Goal: Task Accomplishment & Management: Use online tool/utility

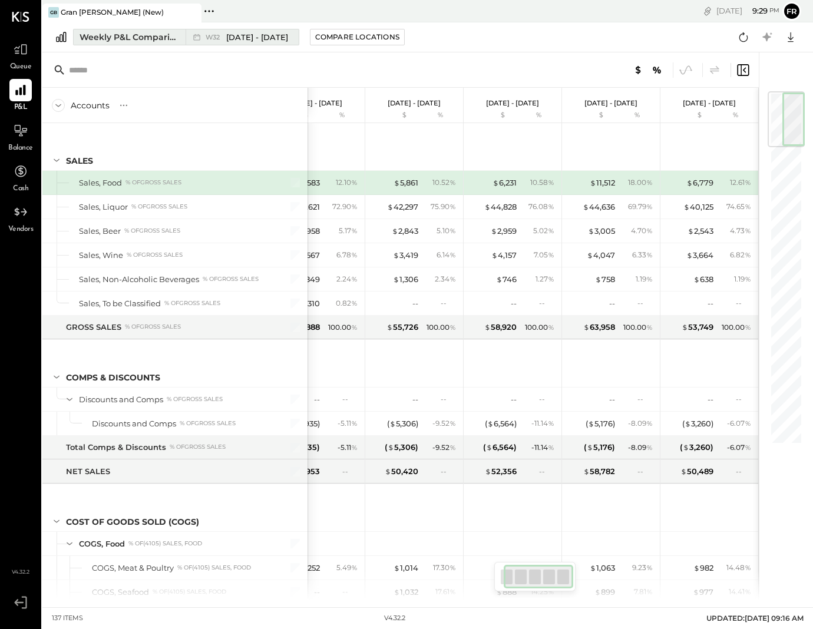
click at [147, 41] on div "Weekly P&L Comparison" at bounding box center [129, 37] width 99 height 12
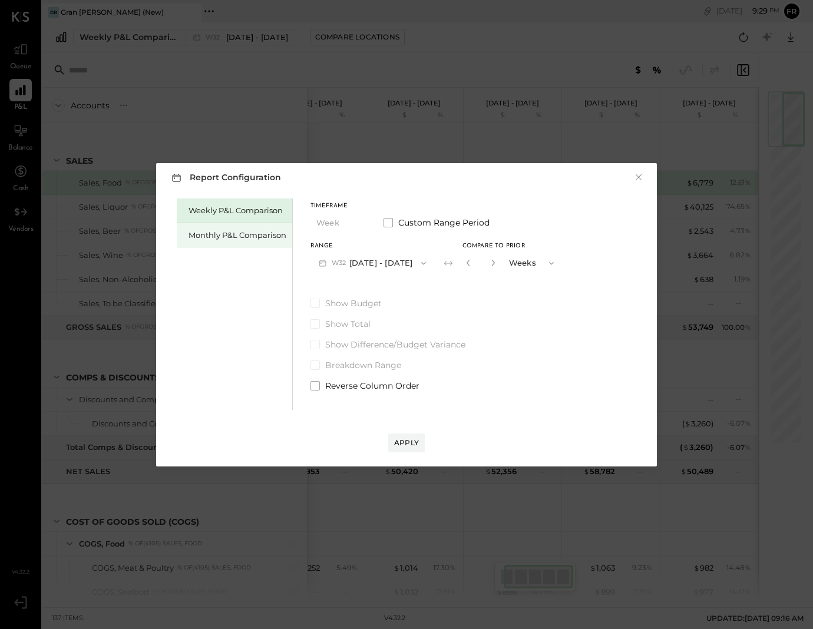
click at [256, 234] on div "Monthly P&L Comparison" at bounding box center [238, 235] width 98 height 11
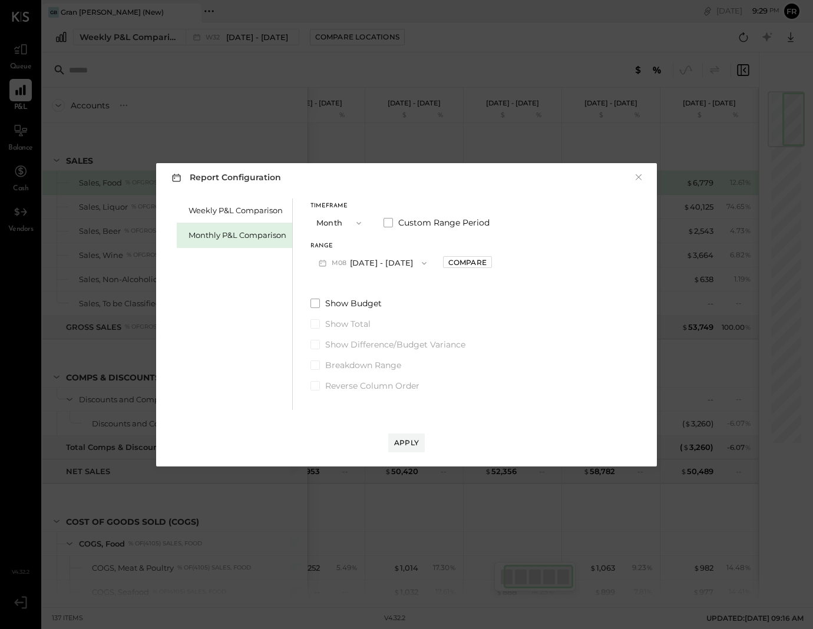
click at [381, 262] on button "M08 [DATE] - [DATE]" at bounding box center [372, 263] width 124 height 22
click at [374, 295] on div "M07 [DATE] - [DATE]" at bounding box center [378, 289] width 134 height 25
click at [410, 434] on div "Apply" at bounding box center [406, 431] width 477 height 42
click at [410, 435] on button "Apply" at bounding box center [406, 443] width 37 height 19
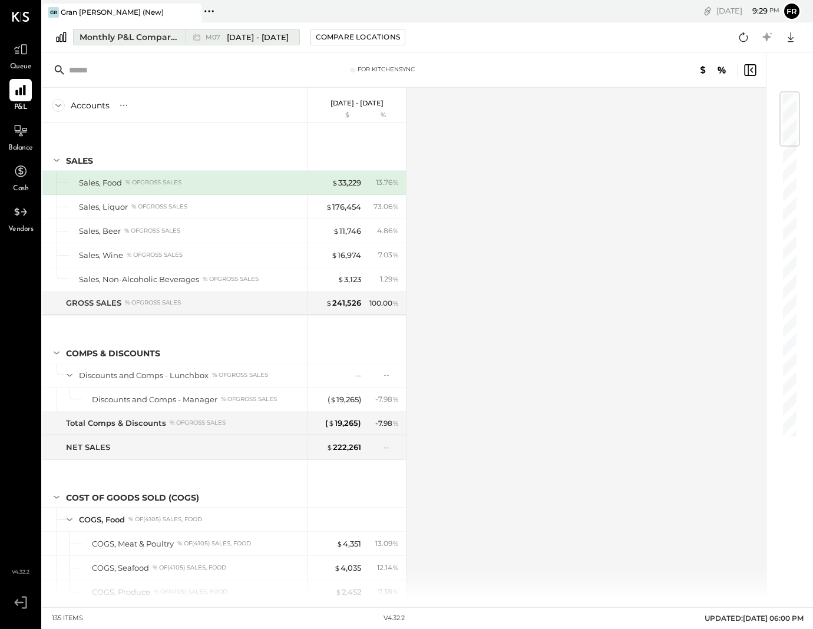
click at [129, 37] on div "Monthly P&L Comparison" at bounding box center [129, 37] width 99 height 12
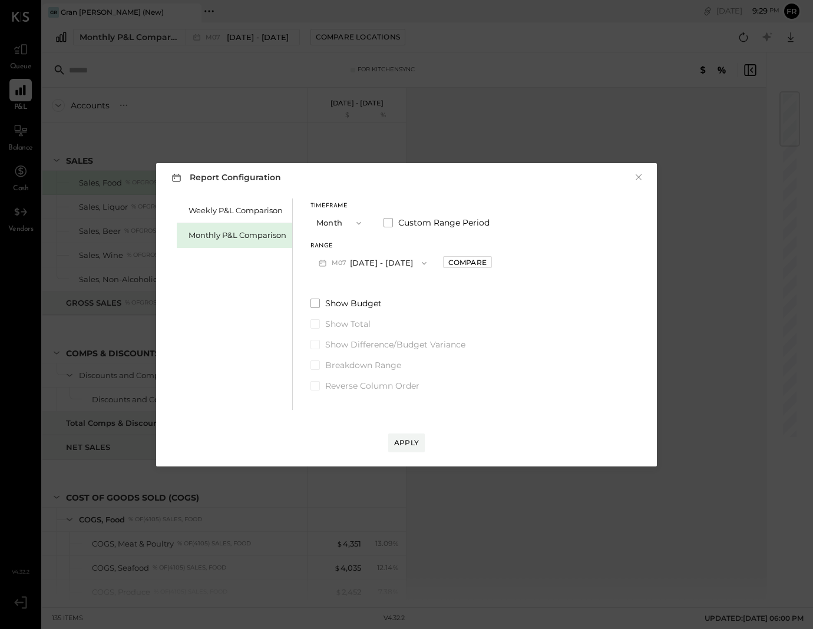
click at [338, 221] on button "Month" at bounding box center [339, 223] width 59 height 22
click at [342, 282] on div "Year" at bounding box center [340, 286] width 58 height 21
click at [411, 440] on div "Apply" at bounding box center [406, 443] width 25 height 10
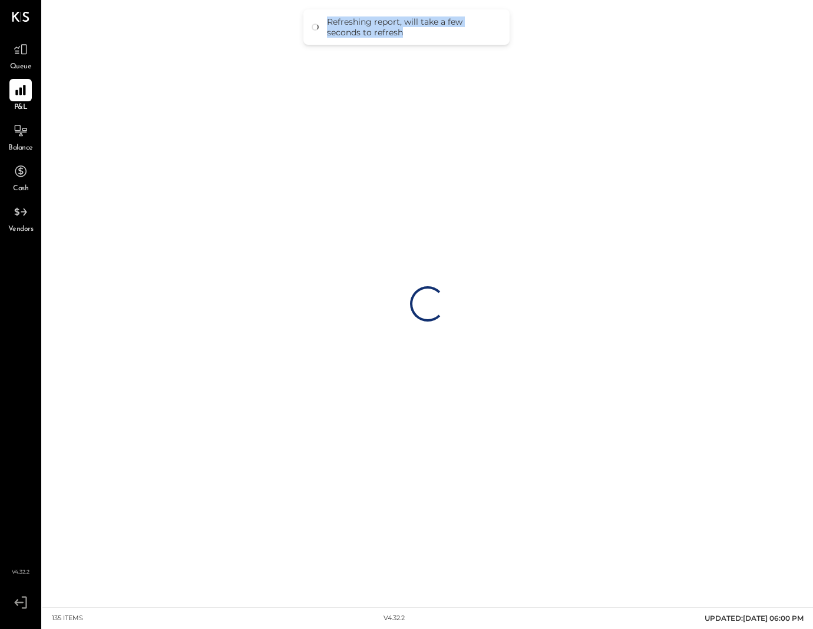
drag, startPoint x: 359, startPoint y: 21, endPoint x: 418, endPoint y: 33, distance: 60.7
click at [418, 33] on div "Refreshing report, will take a few seconds to refresh" at bounding box center [412, 26] width 171 height 21
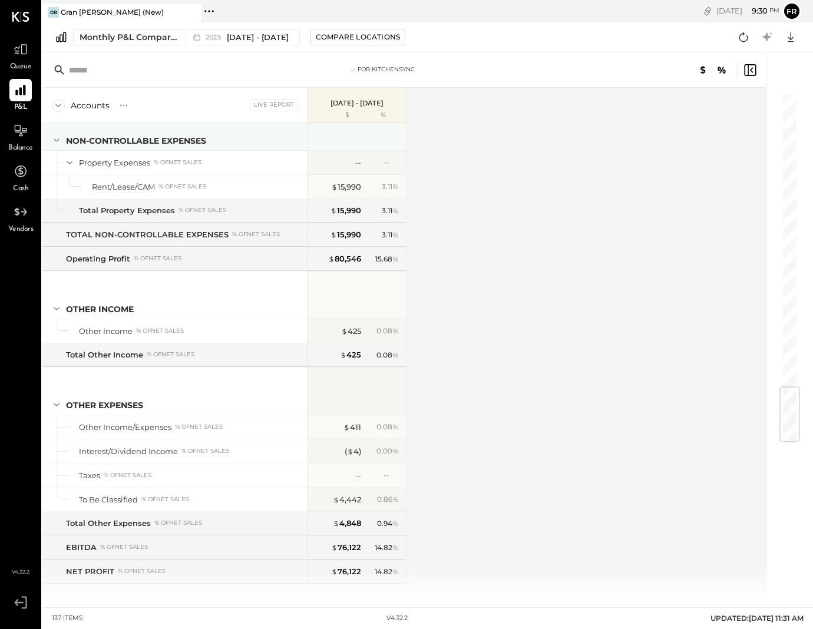
scroll to position [2530, 0]
click at [335, 106] on p "[DATE] - [DATE]" at bounding box center [357, 103] width 53 height 8
click at [336, 104] on p "[DATE] - [DATE]" at bounding box center [357, 103] width 53 height 8
click at [341, 105] on p "[DATE] - [DATE]" at bounding box center [357, 103] width 53 height 8
click at [364, 105] on p "[DATE] - [DATE]" at bounding box center [357, 103] width 53 height 8
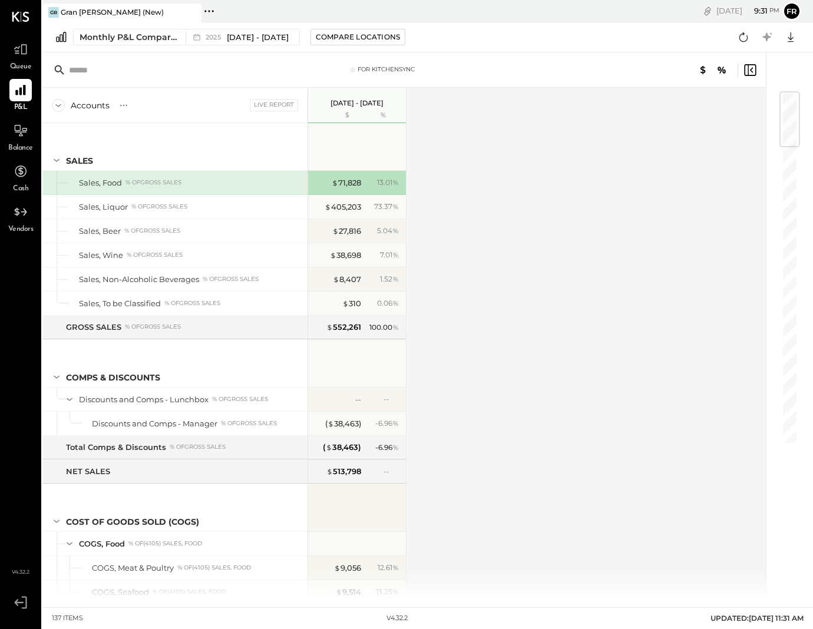
click at [344, 105] on p "[DATE] - [DATE]" at bounding box center [357, 103] width 53 height 8
click at [336, 100] on p "[DATE] - [DATE]" at bounding box center [357, 103] width 53 height 8
click at [242, 34] on span "[DATE] - [DATE]" at bounding box center [258, 37] width 62 height 11
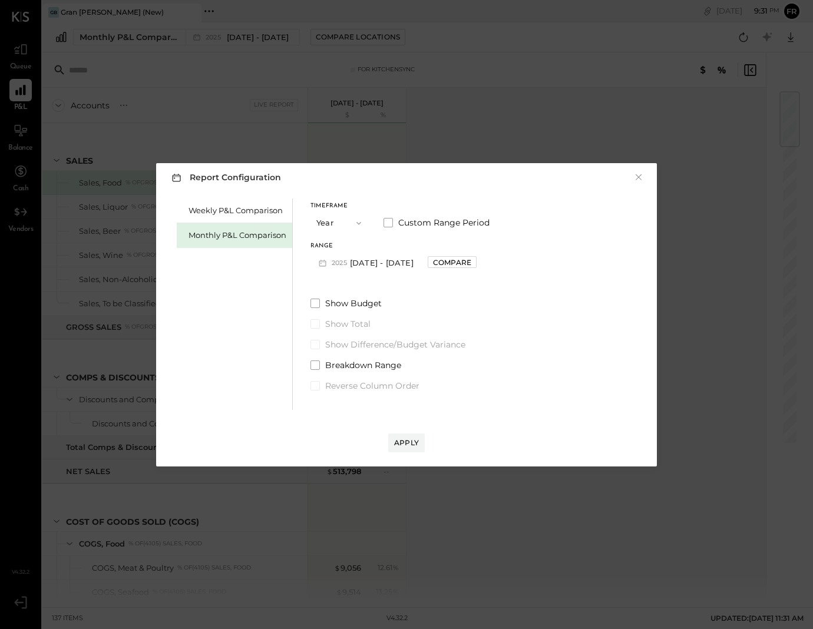
click at [382, 264] on button "[DATE] - [DATE]" at bounding box center [364, 263] width 109 height 22
click at [350, 259] on span "[DATE] - [DATE]" at bounding box center [368, 264] width 56 height 10
click at [447, 217] on span "Custom Range Period" at bounding box center [443, 223] width 91 height 12
click at [353, 260] on button "[DATE]" at bounding box center [339, 263] width 59 height 22
click at [355, 271] on div "[DATE]" at bounding box center [360, 265] width 99 height 25
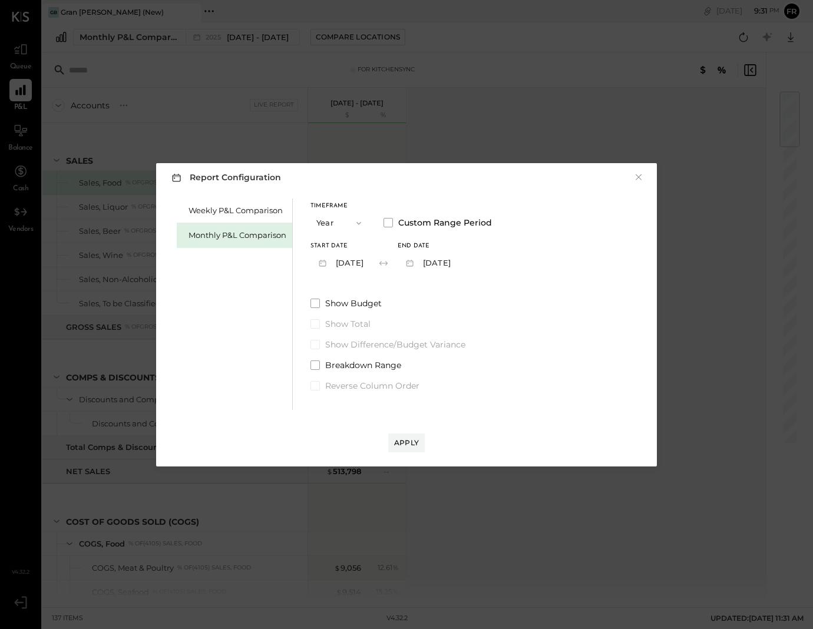
click at [323, 262] on icon "button" at bounding box center [322, 263] width 12 height 12
click at [318, 262] on div "[DATE]" at bounding box center [360, 265] width 99 height 25
click at [318, 262] on icon "button" at bounding box center [322, 263] width 12 height 12
click at [318, 262] on div "[DATE]" at bounding box center [360, 265] width 99 height 25
click at [348, 265] on button "[DATE]" at bounding box center [339, 263] width 59 height 22
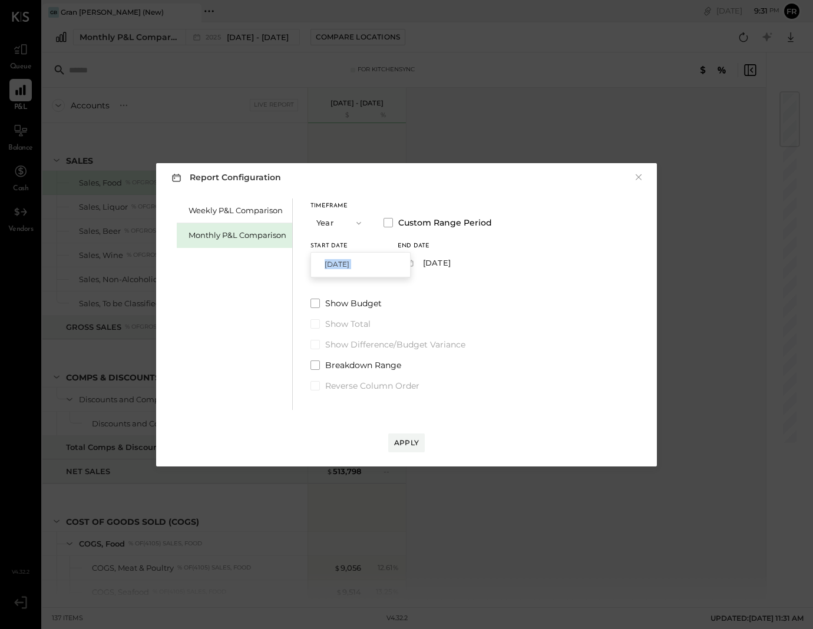
click at [349, 264] on span "[DATE]" at bounding box center [337, 264] width 25 height 10
drag, startPoint x: 369, startPoint y: 263, endPoint x: 382, endPoint y: 264, distance: 13.6
click at [382, 264] on div "Start Date [DATE] End date [DATE]" at bounding box center [400, 258] width 181 height 31
click at [334, 242] on div "Timeframe Year Custom Range Period Start Date [DATE] End date [DATE]" at bounding box center [400, 238] width 181 height 71
click at [333, 243] on div "Start Date" at bounding box center [339, 246] width 59 height 6
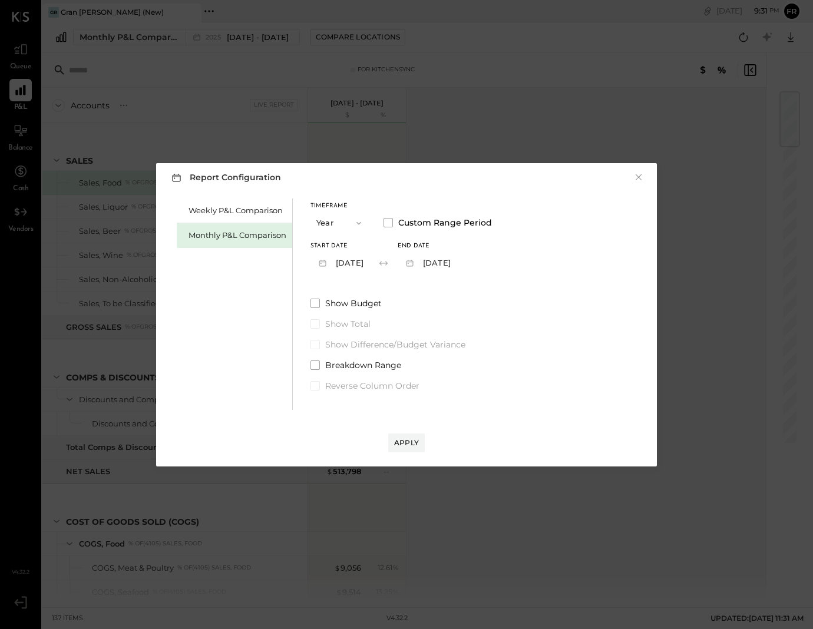
drag, startPoint x: 330, startPoint y: 245, endPoint x: 336, endPoint y: 262, distance: 17.5
click at [330, 249] on div "Start Date [DATE]" at bounding box center [339, 258] width 59 height 31
click at [342, 267] on button "[DATE]" at bounding box center [339, 263] width 59 height 22
click at [368, 270] on div "[DATE]" at bounding box center [360, 265] width 99 height 25
click at [388, 264] on icon at bounding box center [383, 263] width 8 height 4
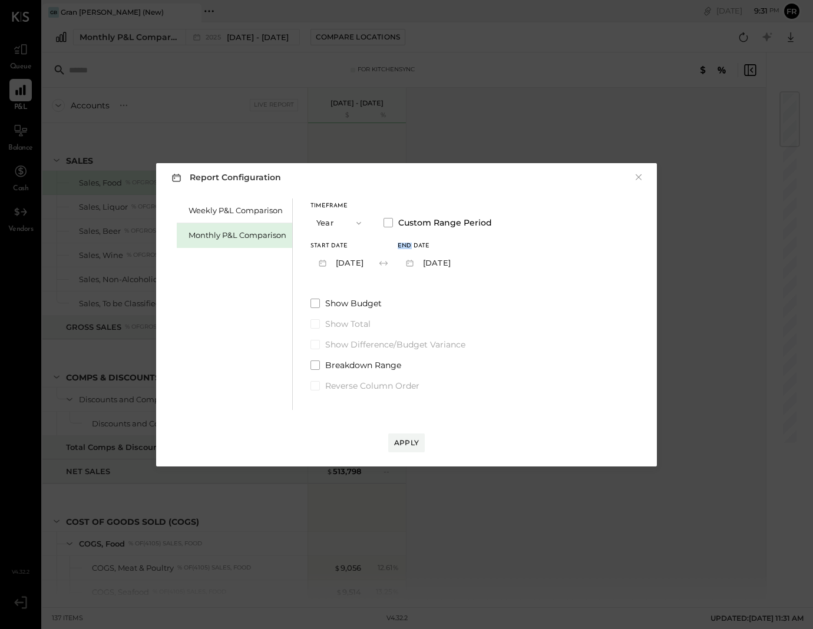
click at [389, 263] on icon at bounding box center [384, 263] width 12 height 12
drag, startPoint x: 390, startPoint y: 263, endPoint x: 384, endPoint y: 262, distance: 5.9
click at [386, 262] on icon at bounding box center [384, 263] width 12 height 12
click at [333, 262] on button "[DATE]" at bounding box center [339, 263] width 59 height 22
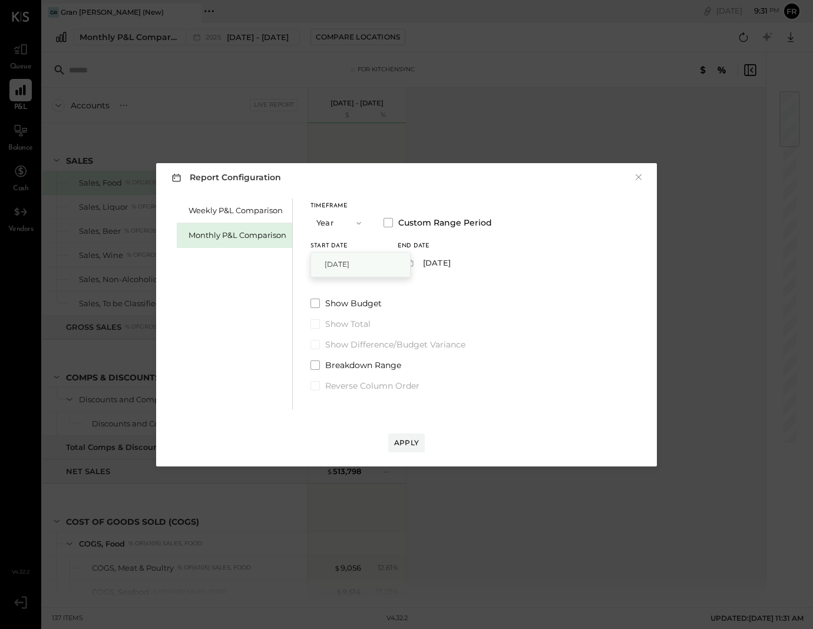
click at [321, 262] on div "[DATE]" at bounding box center [360, 265] width 99 height 25
click at [321, 262] on icon "button" at bounding box center [322, 263] width 7 height 6
click at [320, 262] on icon "button" at bounding box center [322, 263] width 12 height 12
click at [319, 262] on div "[DATE]" at bounding box center [360, 265] width 99 height 25
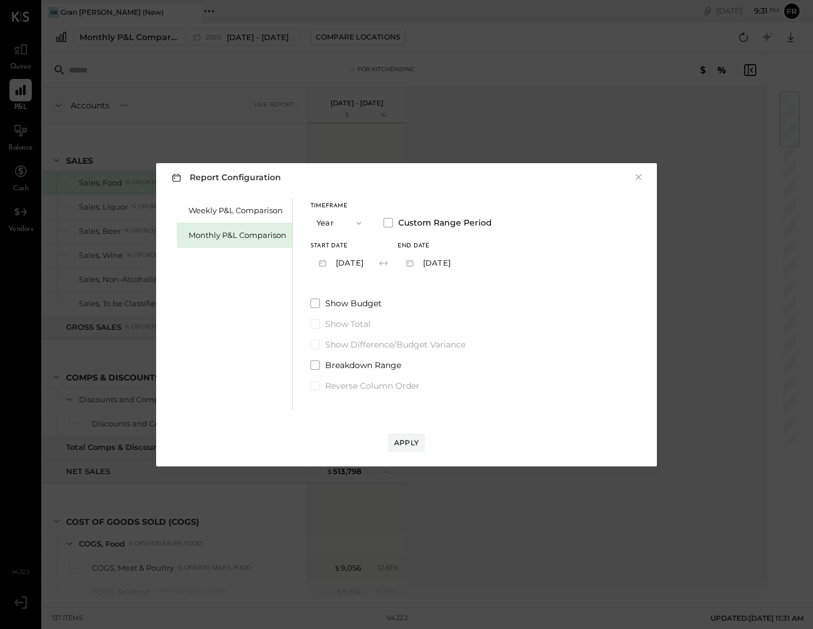
click at [319, 262] on icon "button" at bounding box center [322, 263] width 12 height 12
click at [319, 262] on div "[DATE]" at bounding box center [360, 265] width 99 height 25
click at [319, 262] on icon "button" at bounding box center [322, 263] width 12 height 12
click at [349, 221] on span "button" at bounding box center [355, 223] width 15 height 9
click at [333, 265] on div "YTD" at bounding box center [340, 265] width 58 height 21
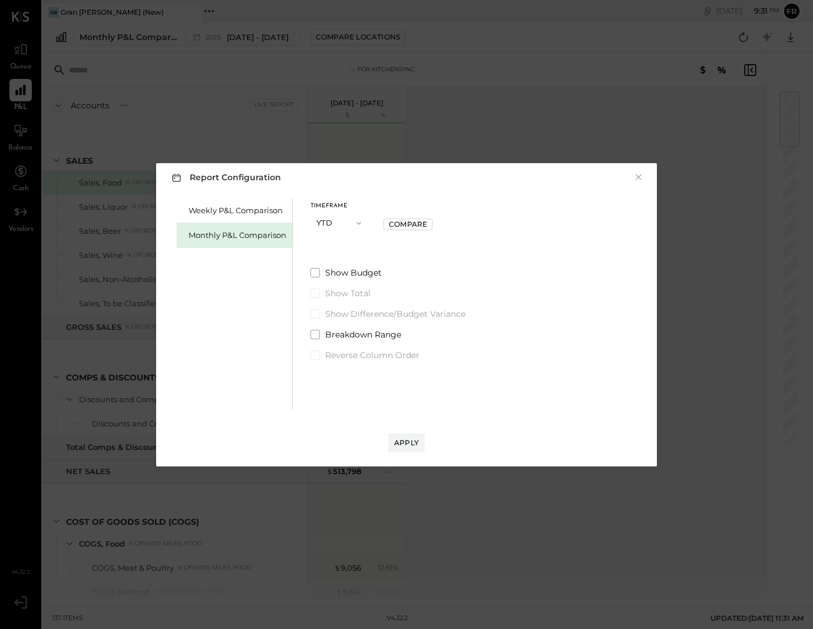
click at [395, 224] on div "Compare" at bounding box center [408, 224] width 38 height 10
click at [473, 224] on span "YEARS" at bounding box center [483, 223] width 28 height 12
drag, startPoint x: 378, startPoint y: 224, endPoint x: 355, endPoint y: 224, distance: 23.0
click at [359, 224] on div "Timeframe YTD Compare to Prior * YEARS" at bounding box center [403, 218] width 186 height 31
click at [351, 224] on span "button" at bounding box center [355, 223] width 15 height 9
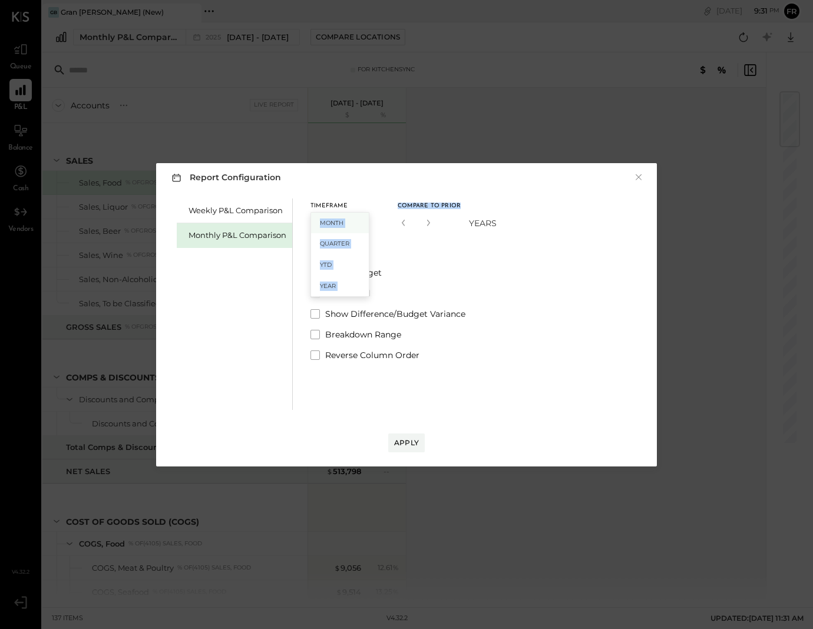
click at [337, 222] on span "Month" at bounding box center [332, 223] width 24 height 8
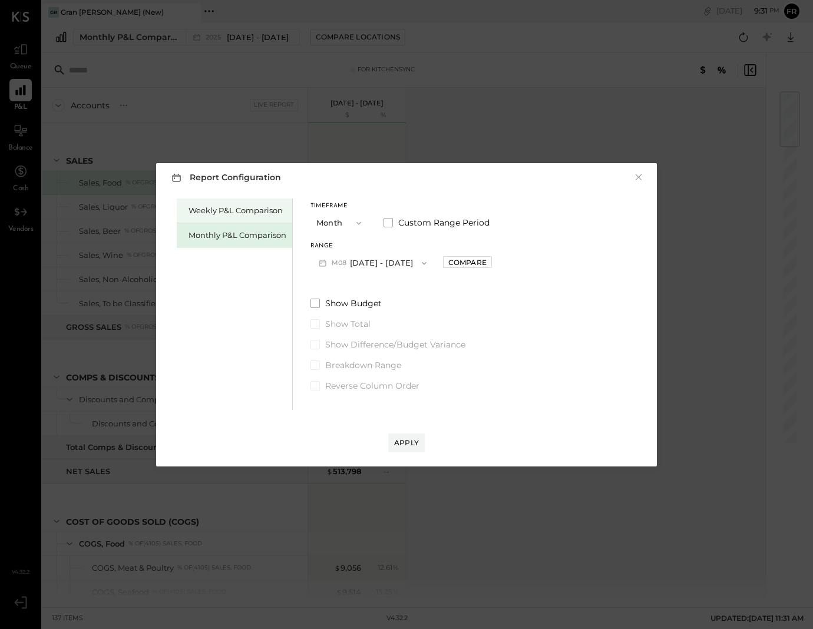
click at [223, 206] on div "Weekly P&L Comparison" at bounding box center [238, 210] width 98 height 11
click at [358, 259] on button "W33 [DATE] - [DATE]" at bounding box center [372, 263] width 124 height 22
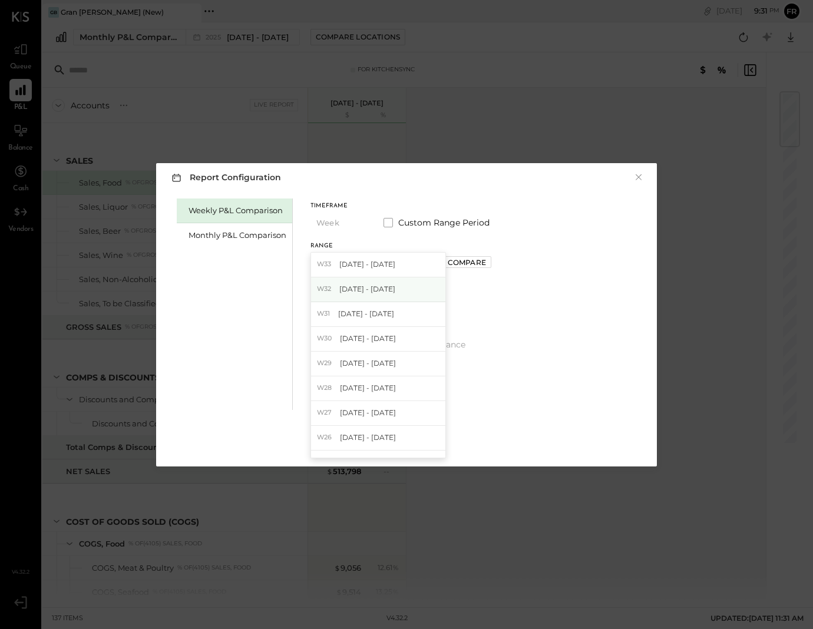
scroll to position [6, 0]
click at [386, 285] on span "[DATE] - [DATE]" at bounding box center [367, 282] width 56 height 10
click at [397, 444] on div "Apply" at bounding box center [406, 443] width 25 height 10
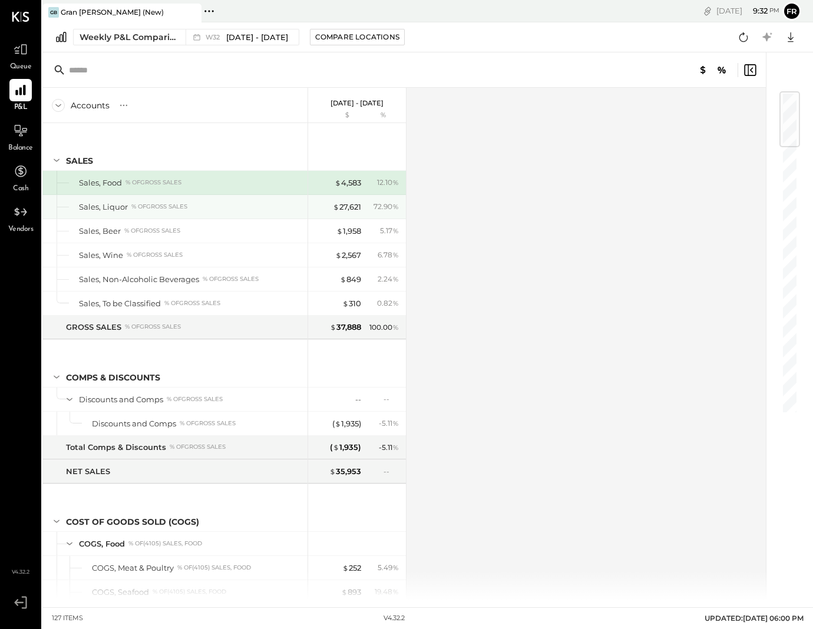
click at [348, 213] on div "$ 27,621 72.90 %" at bounding box center [358, 207] width 88 height 24
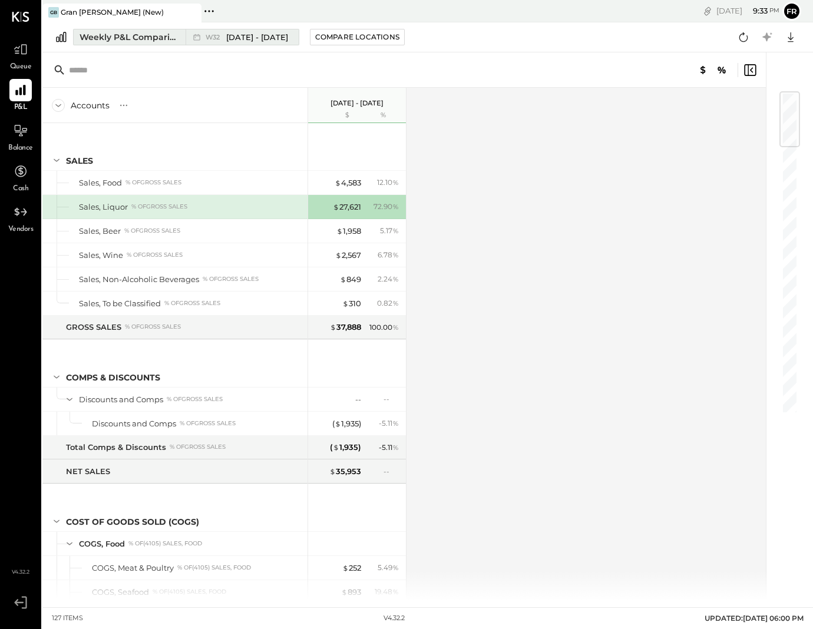
click at [234, 41] on span "[DATE] - [DATE]" at bounding box center [257, 37] width 62 height 11
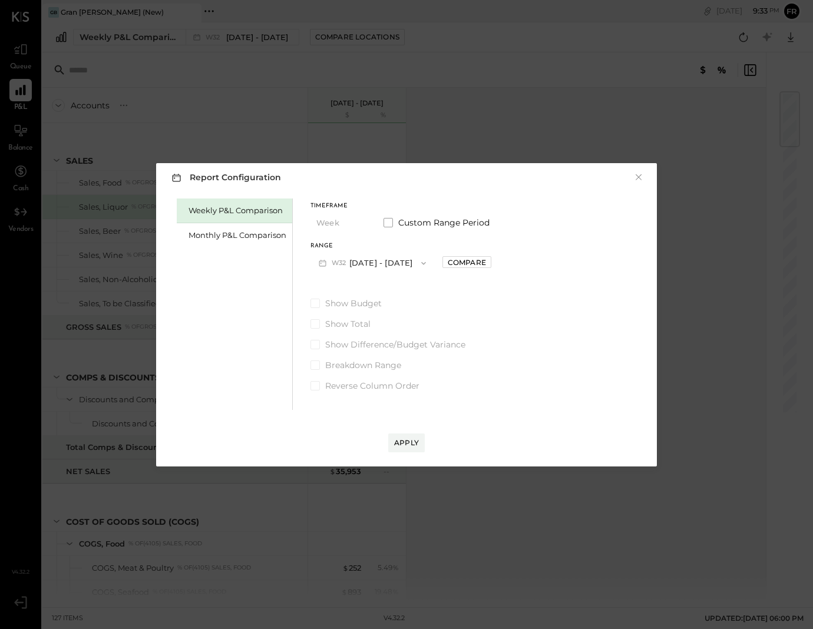
click at [385, 267] on button "W32 [DATE] - [DATE]" at bounding box center [372, 263] width 124 height 22
click at [247, 230] on div "Monthly P&L Comparison" at bounding box center [238, 235] width 98 height 11
drag, startPoint x: 247, startPoint y: 230, endPoint x: 256, endPoint y: 217, distance: 15.7
click at [248, 230] on div "Monthly P&L Comparison" at bounding box center [238, 235] width 98 height 11
click at [257, 213] on div "Weekly P&L Comparison" at bounding box center [238, 210] width 98 height 11
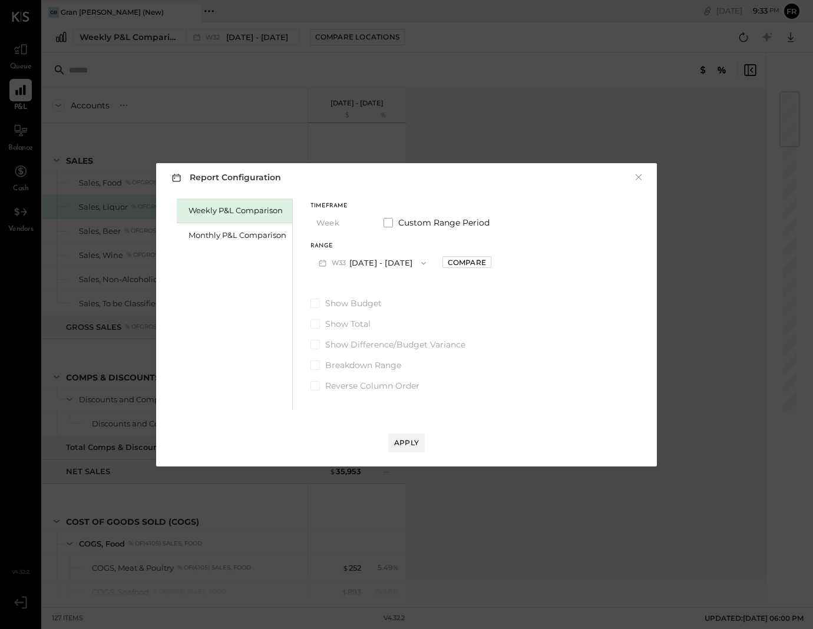
click at [374, 265] on button "W33 [DATE] - [DATE]" at bounding box center [372, 263] width 124 height 22
click at [383, 318] on span "[DATE] - [DATE]" at bounding box center [366, 314] width 56 height 10
click at [409, 444] on div "Apply" at bounding box center [406, 443] width 25 height 10
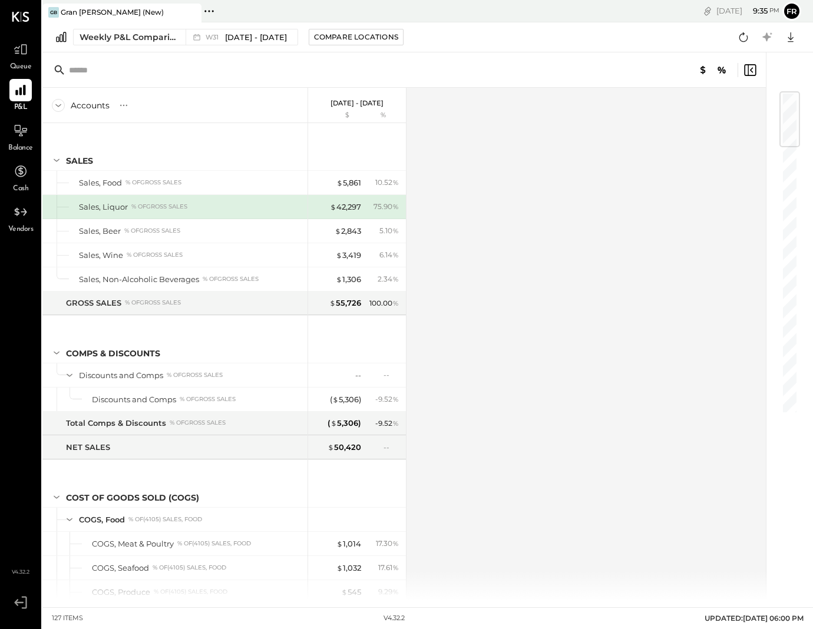
click at [351, 99] on p "[DATE] - [DATE]" at bounding box center [357, 103] width 53 height 8
click at [331, 103] on p "[DATE] - [DATE]" at bounding box center [357, 103] width 53 height 8
